Goal: Information Seeking & Learning: Check status

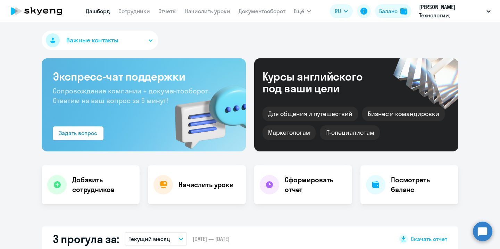
select select "30"
click at [121, 10] on link "Сотрудники" at bounding box center [134, 11] width 32 height 7
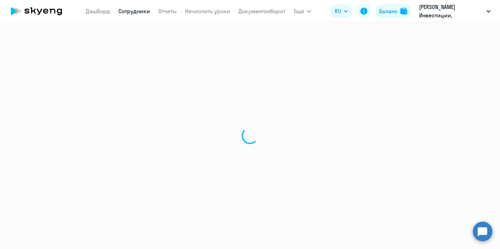
select select "30"
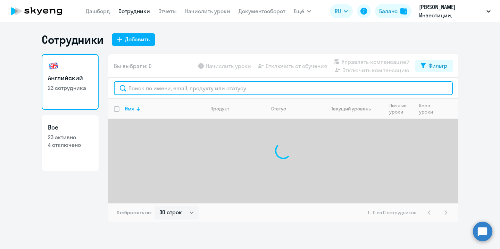
click at [170, 87] on input "text" at bounding box center [283, 88] width 339 height 14
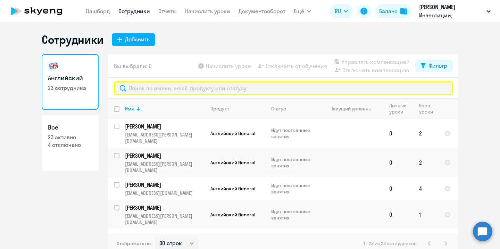
type input "р"
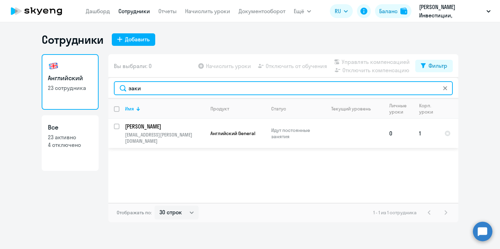
type input "заки"
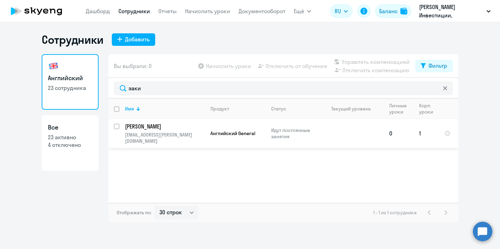
click at [420, 132] on td "1" at bounding box center [426, 133] width 25 height 29
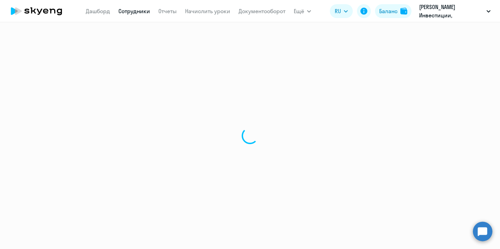
select select "english"
